Goal: Task Accomplishment & Management: Manage account settings

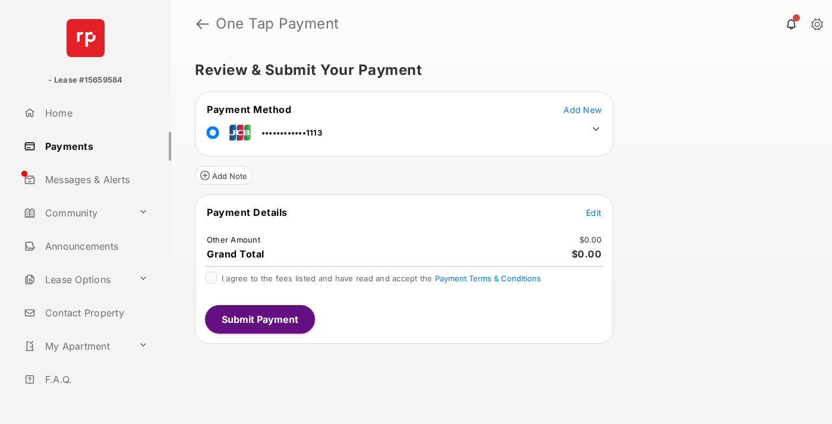
click at [593, 212] on span "Edit" at bounding box center [593, 212] width 15 height 10
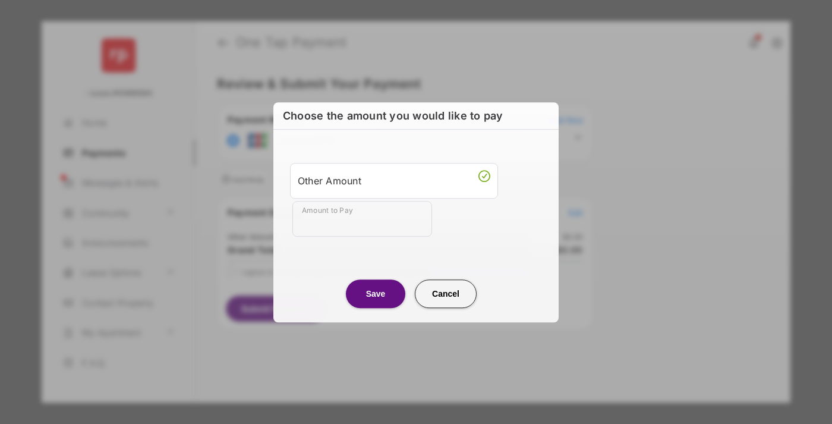
click at [394, 180] on div "Other Amount" at bounding box center [394, 180] width 192 height 20
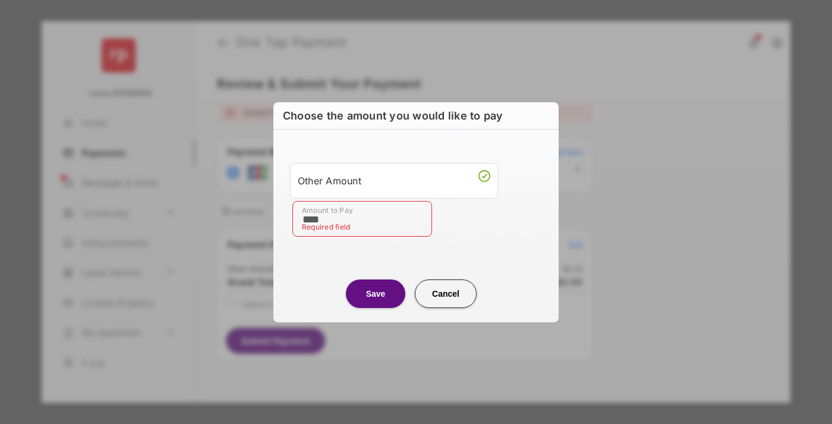
type input "****"
click at [375, 293] on button "Save" at bounding box center [375, 293] width 59 height 29
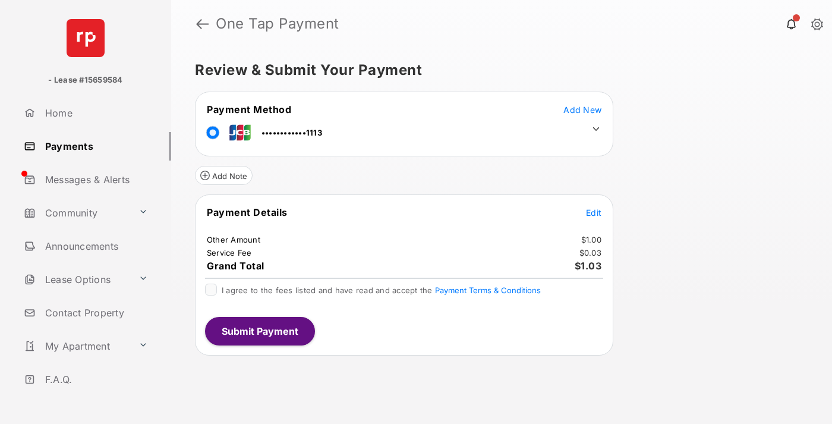
click at [596, 129] on icon at bounding box center [595, 129] width 11 height 11
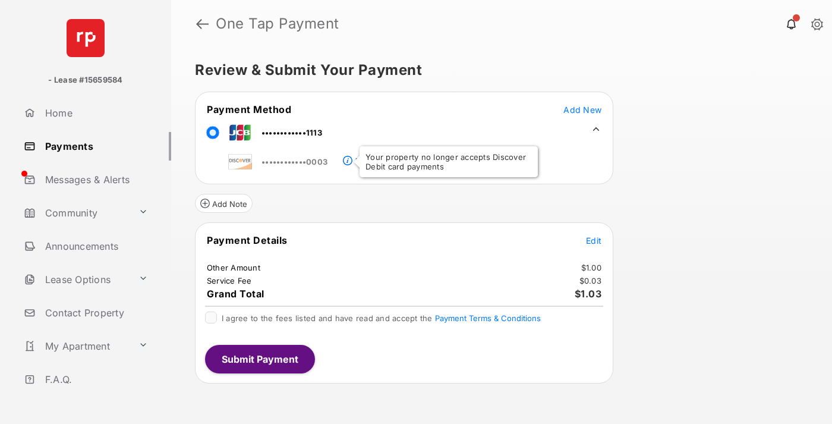
click at [93, 146] on link "Payments" at bounding box center [95, 146] width 152 height 29
